Goal: Book appointment/travel/reservation

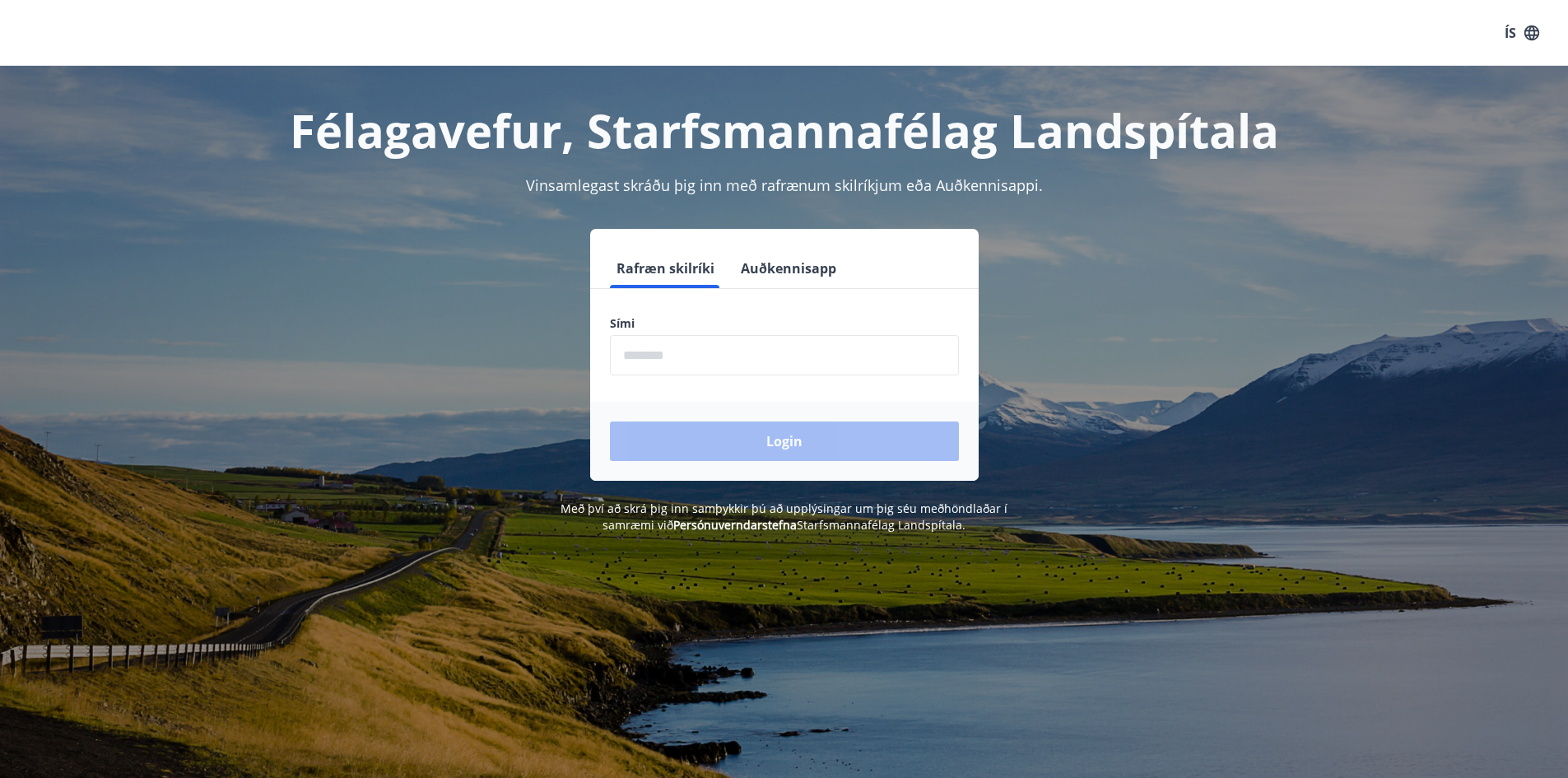
click at [649, 349] on input "phone" at bounding box center [784, 355] width 349 height 40
type input "********"
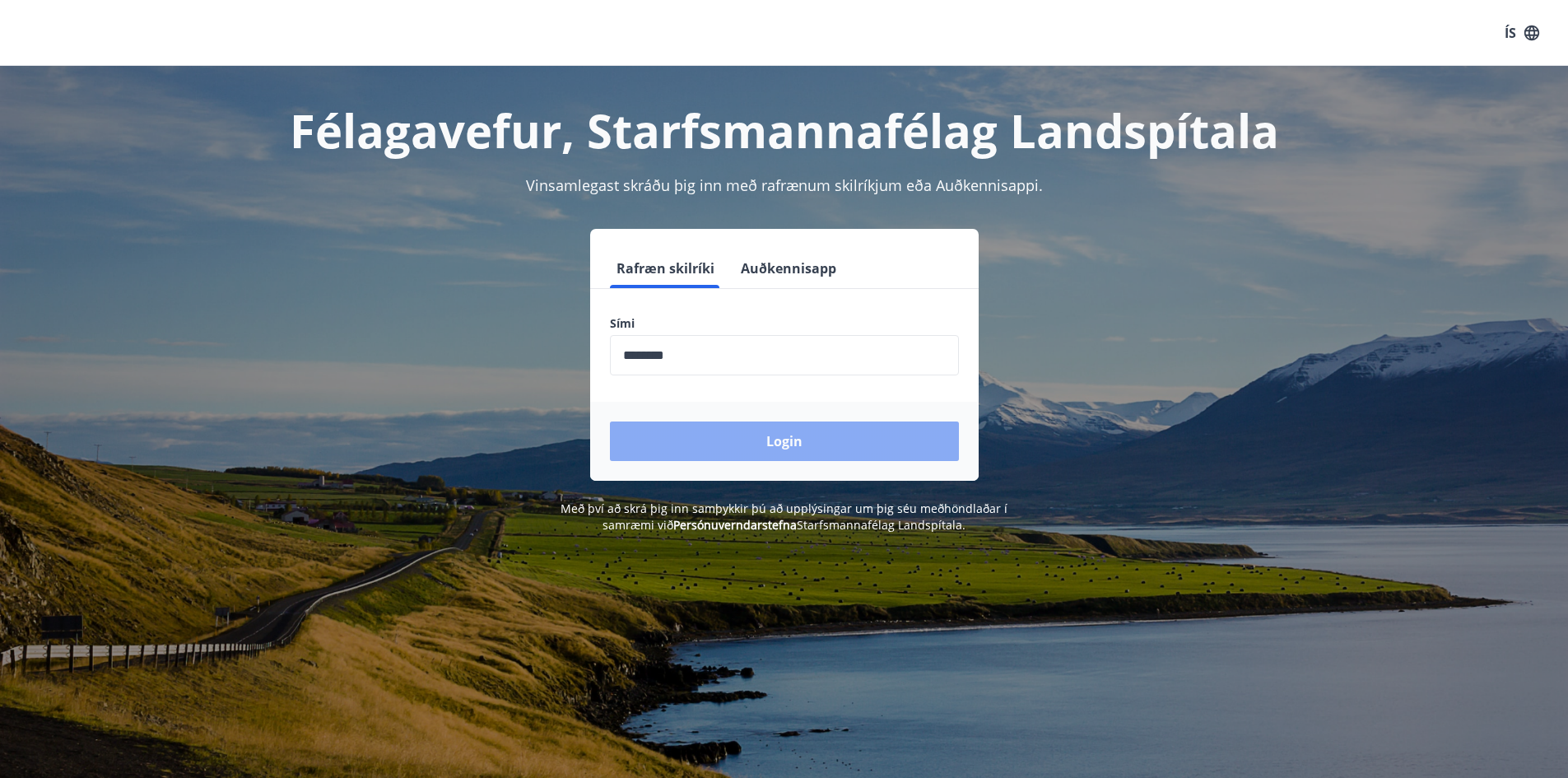
click at [717, 445] on button "Login" at bounding box center [784, 441] width 349 height 40
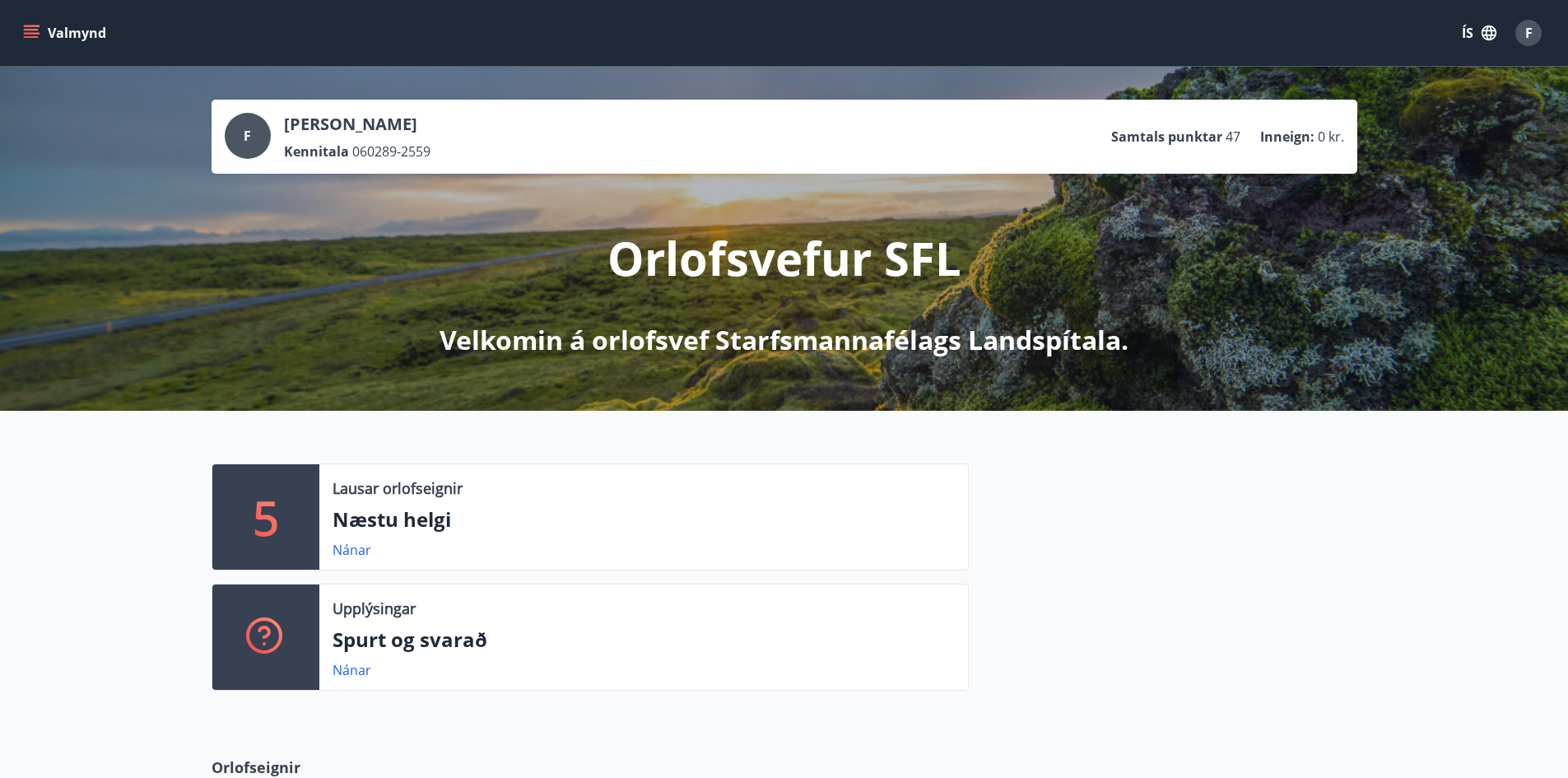
click at [33, 32] on icon "menu" at bounding box center [31, 33] width 16 height 16
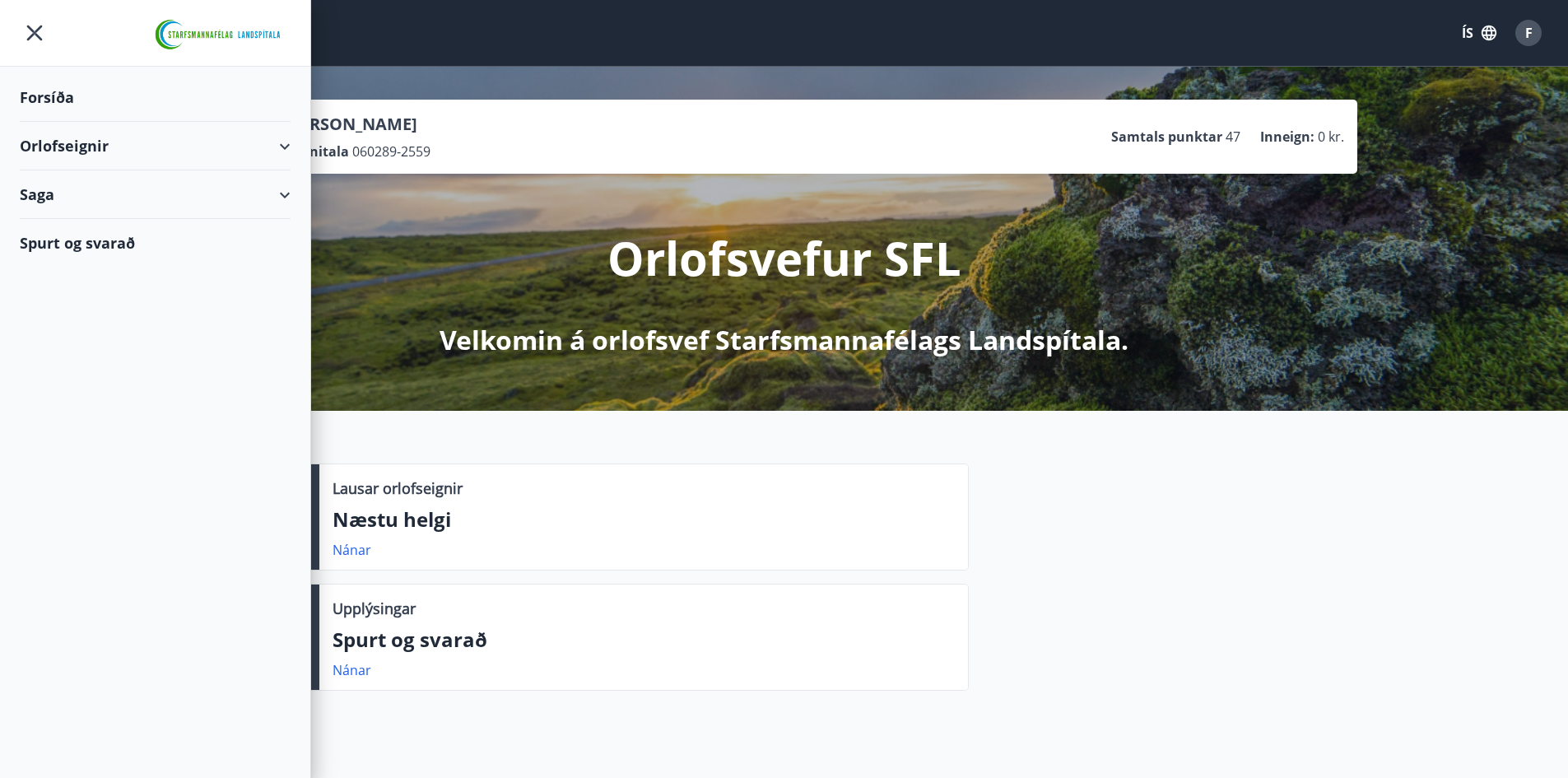
click at [285, 144] on div "Orlofseignir" at bounding box center [155, 146] width 271 height 49
click at [81, 216] on div "Bókunardagatal" at bounding box center [155, 222] width 245 height 35
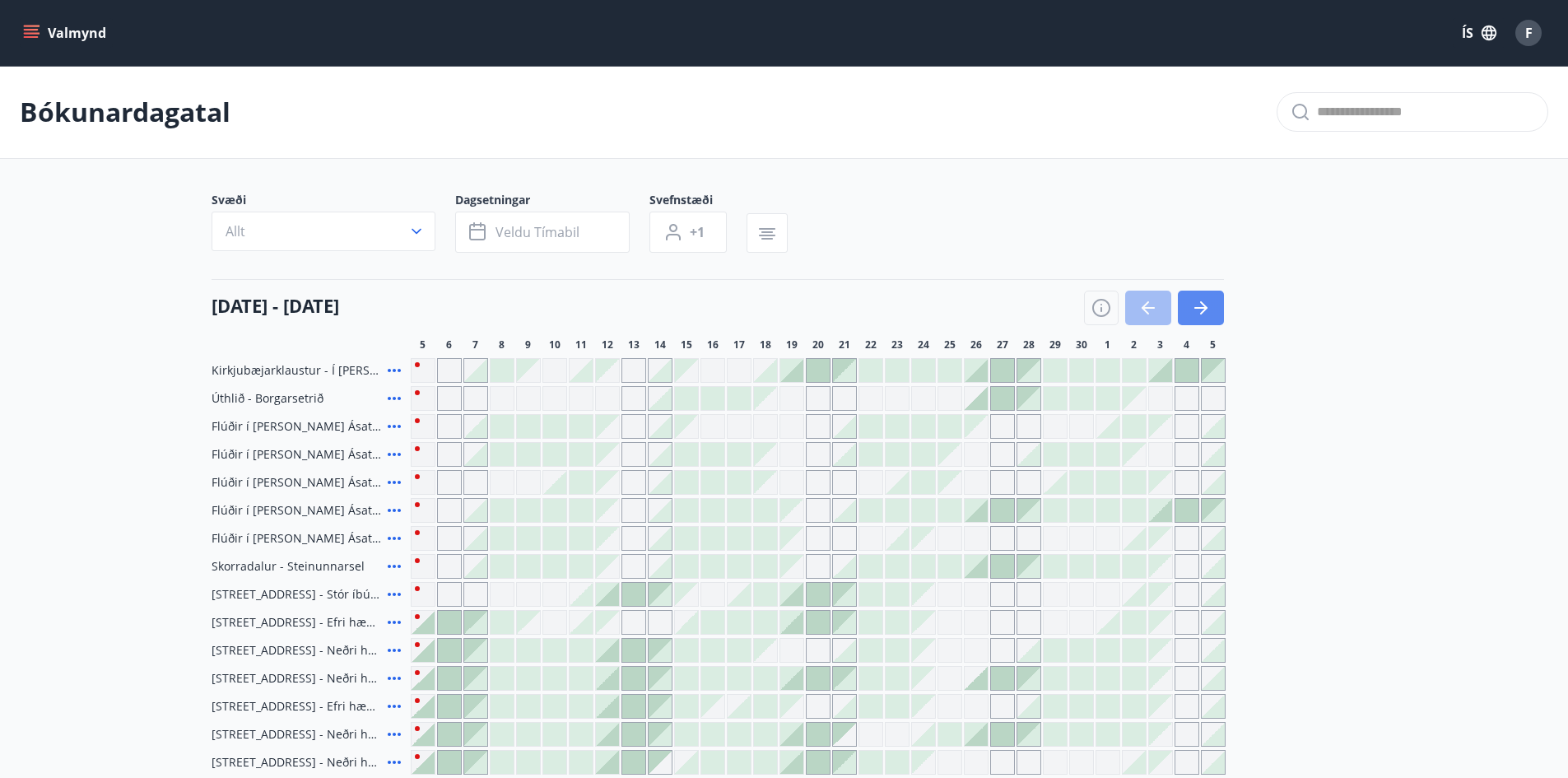
click at [1211, 309] on button "button" at bounding box center [1201, 308] width 46 height 35
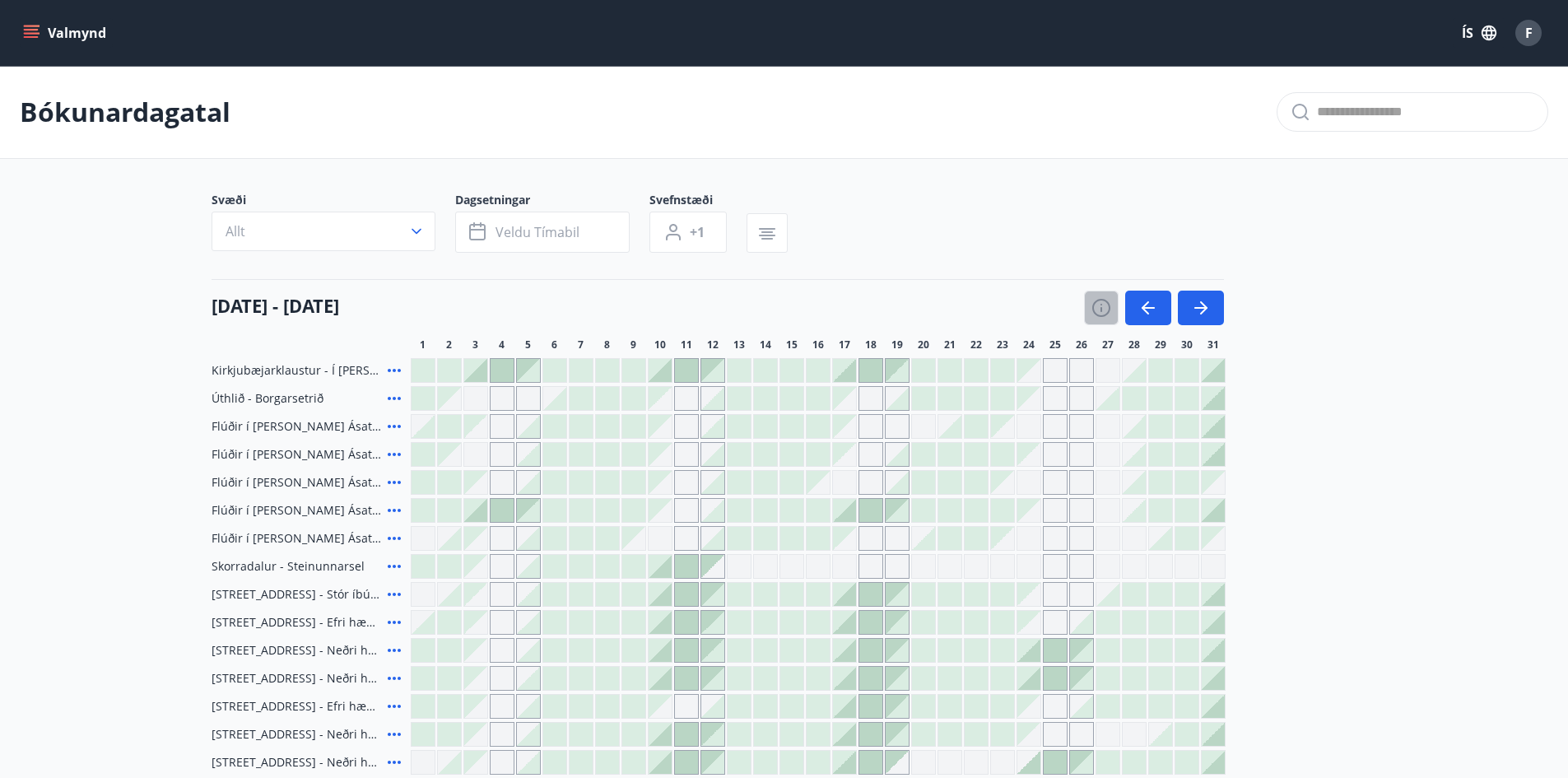
click at [1104, 302] on icon "button" at bounding box center [1102, 308] width 20 height 20
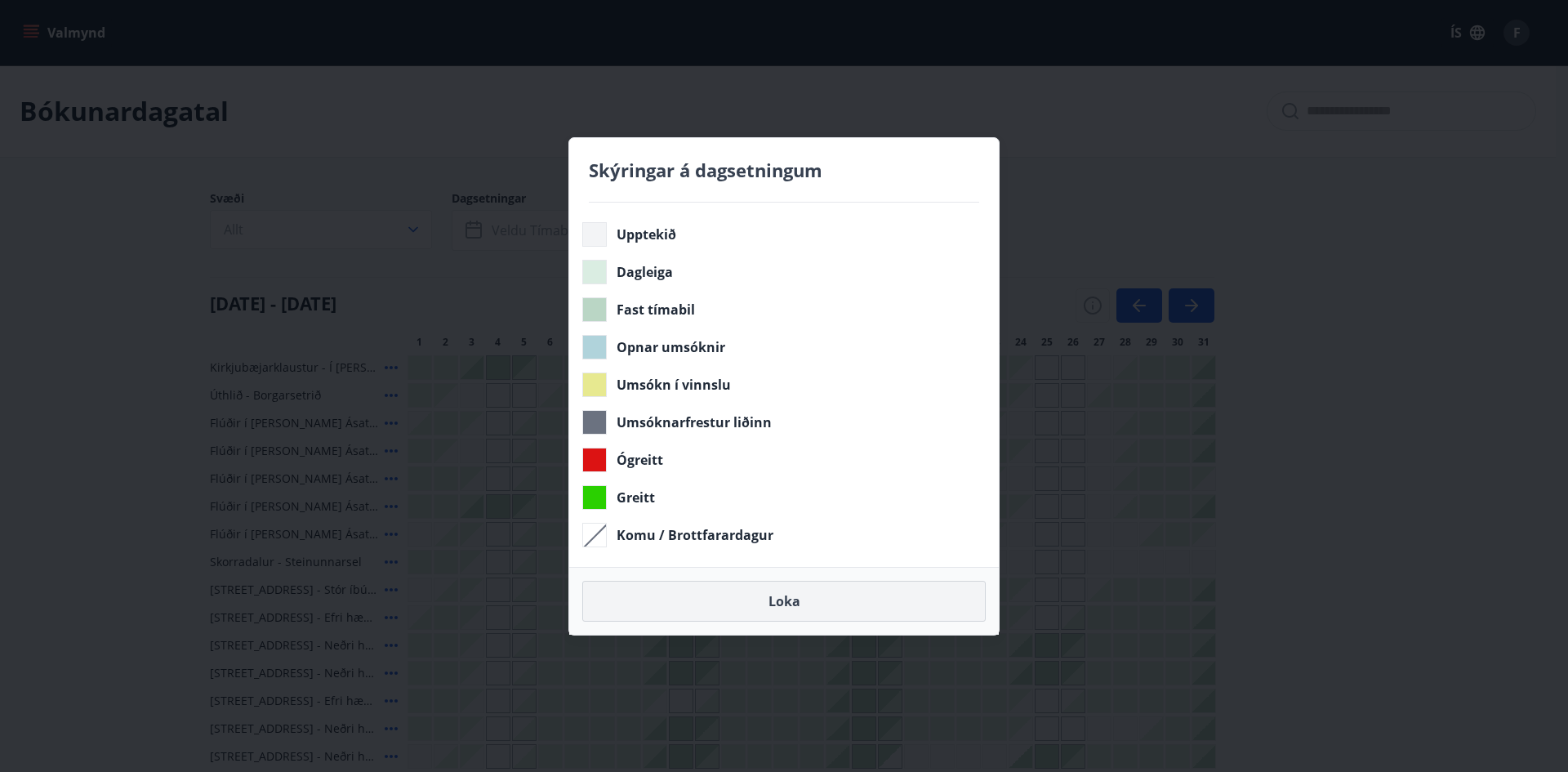
click at [788, 597] on button "Loka" at bounding box center [784, 601] width 403 height 41
